Goal: Task Accomplishment & Management: Manage account settings

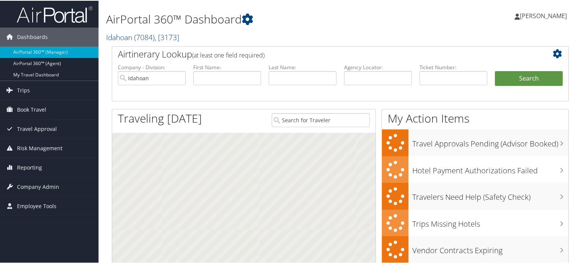
click at [141, 38] on span "( 7084 )" at bounding box center [144, 36] width 20 height 10
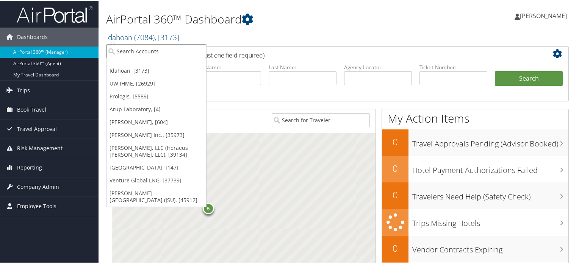
click at [143, 49] on input "search" at bounding box center [157, 51] width 100 height 14
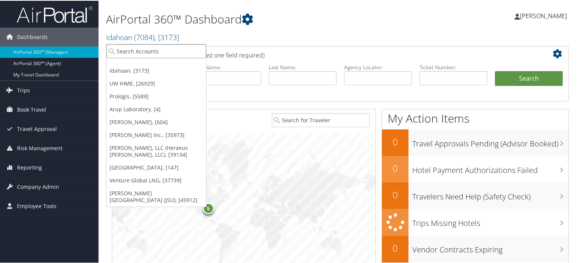
paste input "0000214613"
type input "0000214613"
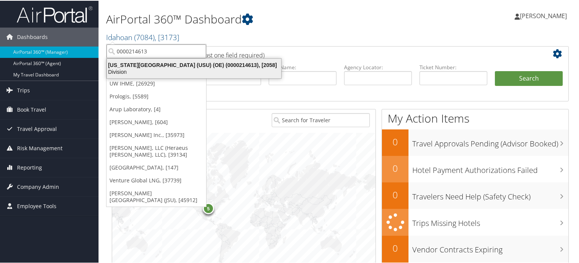
click at [139, 63] on div "Utah State University (USU) (OE) (0000214613), [2058]" at bounding box center [193, 64] width 183 height 7
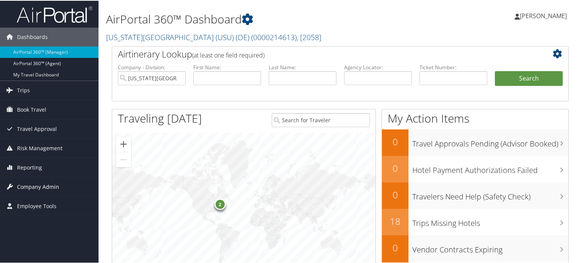
click at [39, 186] on span "Company Admin" at bounding box center [38, 186] width 42 height 19
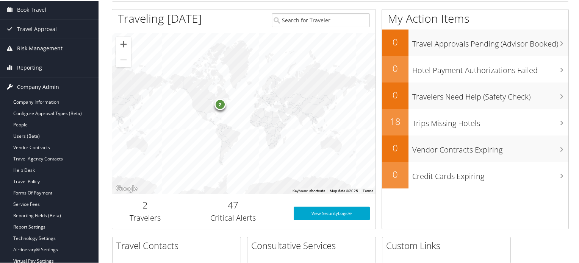
scroll to position [108, 0]
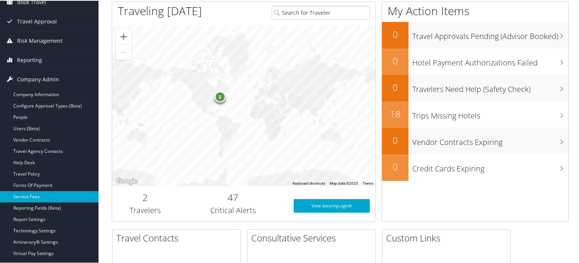
click at [33, 195] on link "Service Fees" at bounding box center [49, 196] width 99 height 11
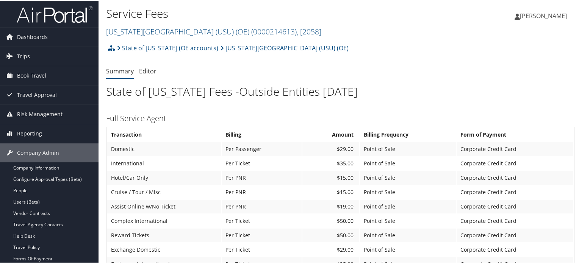
click at [51, 13] on img at bounding box center [55, 14] width 76 height 18
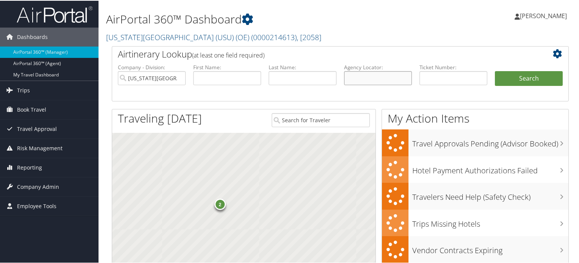
click at [365, 81] on input "text" at bounding box center [378, 77] width 68 height 14
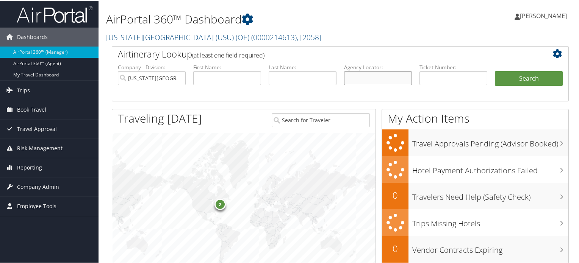
paste input "DB2LLS"
type input "DB2LLS"
click at [179, 80] on input "[US_STATE][GEOGRAPHIC_DATA] (USU) (OE)" at bounding box center [152, 77] width 68 height 14
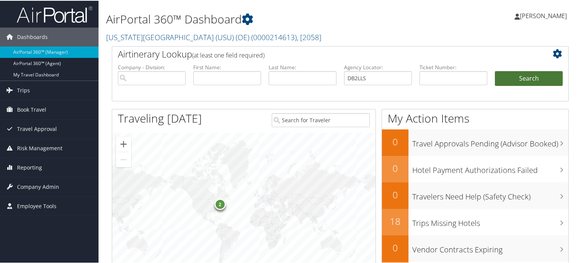
click at [516, 77] on button "Search" at bounding box center [529, 77] width 68 height 15
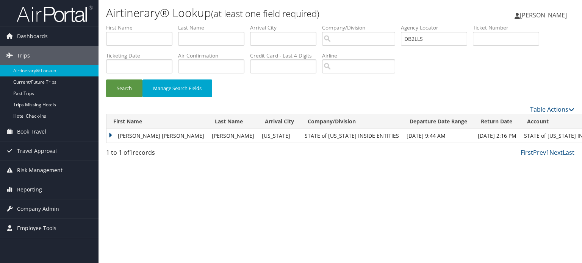
click at [103, 224] on div "Airtinerary® Lookup (at least one field required) Lingmi Hungyo Lingmi Hungyo M…" at bounding box center [341, 131] width 484 height 263
click at [111, 135] on td "ANNA LOUISE" at bounding box center [158, 136] width 102 height 14
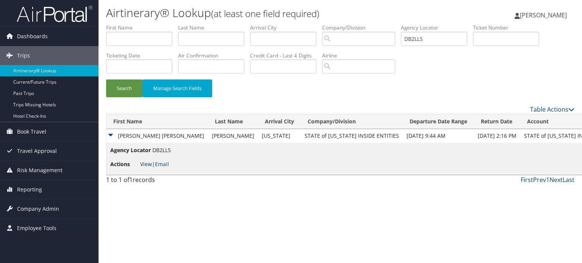
click at [146, 165] on link "View" at bounding box center [146, 164] width 12 height 7
click at [414, 39] on input "DB2LLS" at bounding box center [434, 39] width 66 height 14
paste input "JQ6"
type input "DB2JQ6"
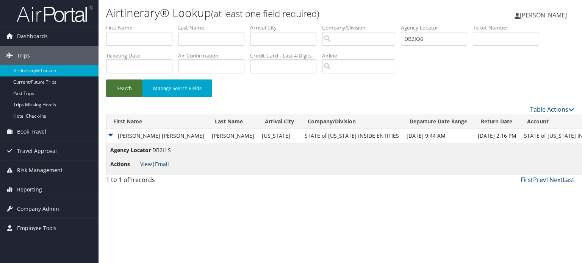
click at [125, 91] on button "Search" at bounding box center [124, 89] width 36 height 18
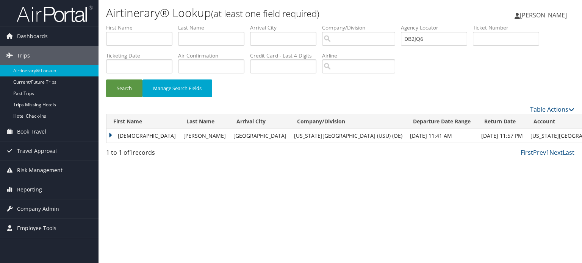
click at [121, 138] on td "KRISTEN" at bounding box center [143, 136] width 73 height 14
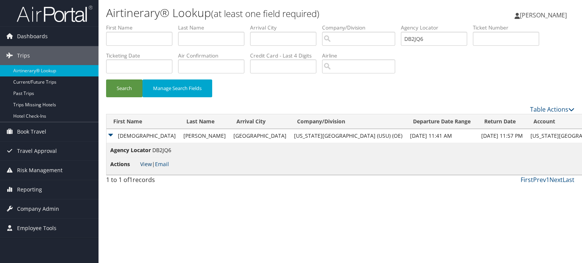
click at [145, 166] on link "View" at bounding box center [146, 164] width 12 height 7
click at [62, 12] on img at bounding box center [55, 14] width 76 height 18
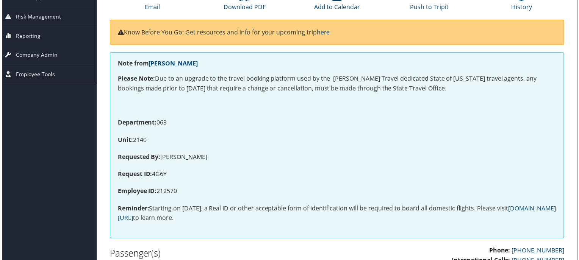
scroll to position [0, 3]
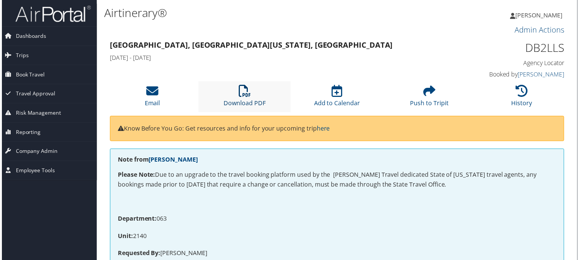
click at [242, 104] on link "Download PDF" at bounding box center [244, 99] width 42 height 18
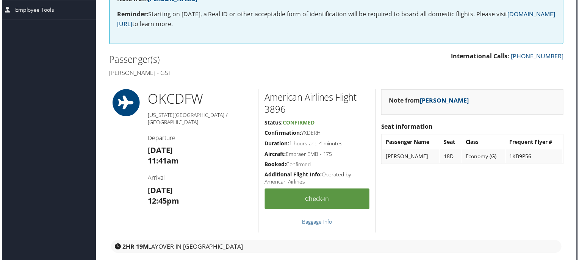
scroll to position [0, 4]
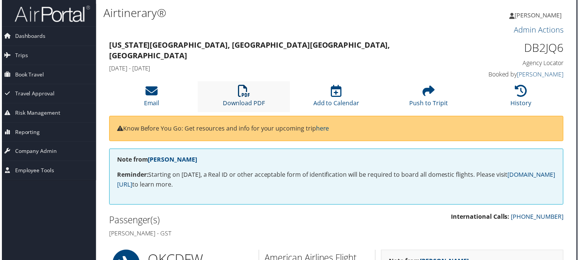
click at [241, 93] on icon at bounding box center [244, 92] width 12 height 12
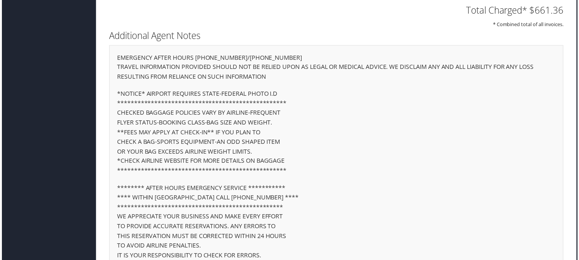
scroll to position [1189, 3]
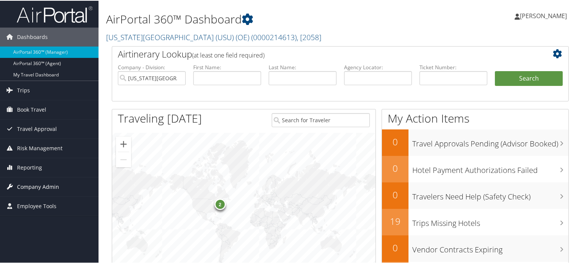
click at [44, 187] on span "Company Admin" at bounding box center [38, 186] width 42 height 19
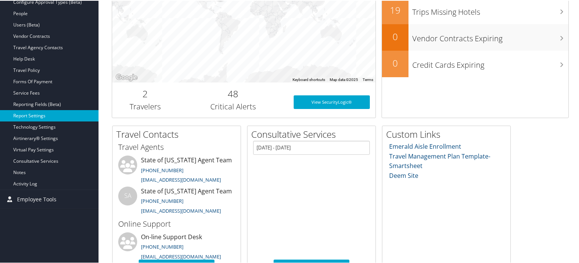
scroll to position [223, 0]
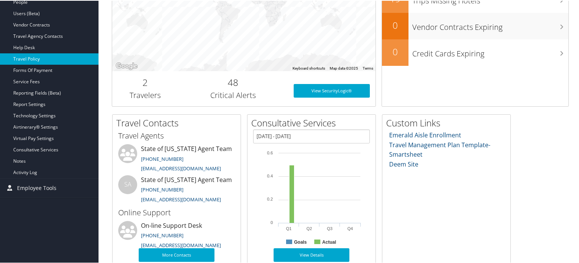
click at [39, 62] on link "Travel Policy" at bounding box center [49, 58] width 99 height 11
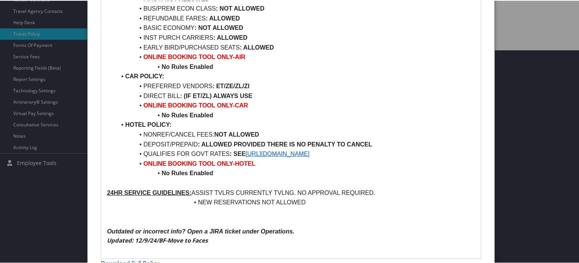
scroll to position [226, 0]
